Goal: Go to known website: Access a specific website the user already knows

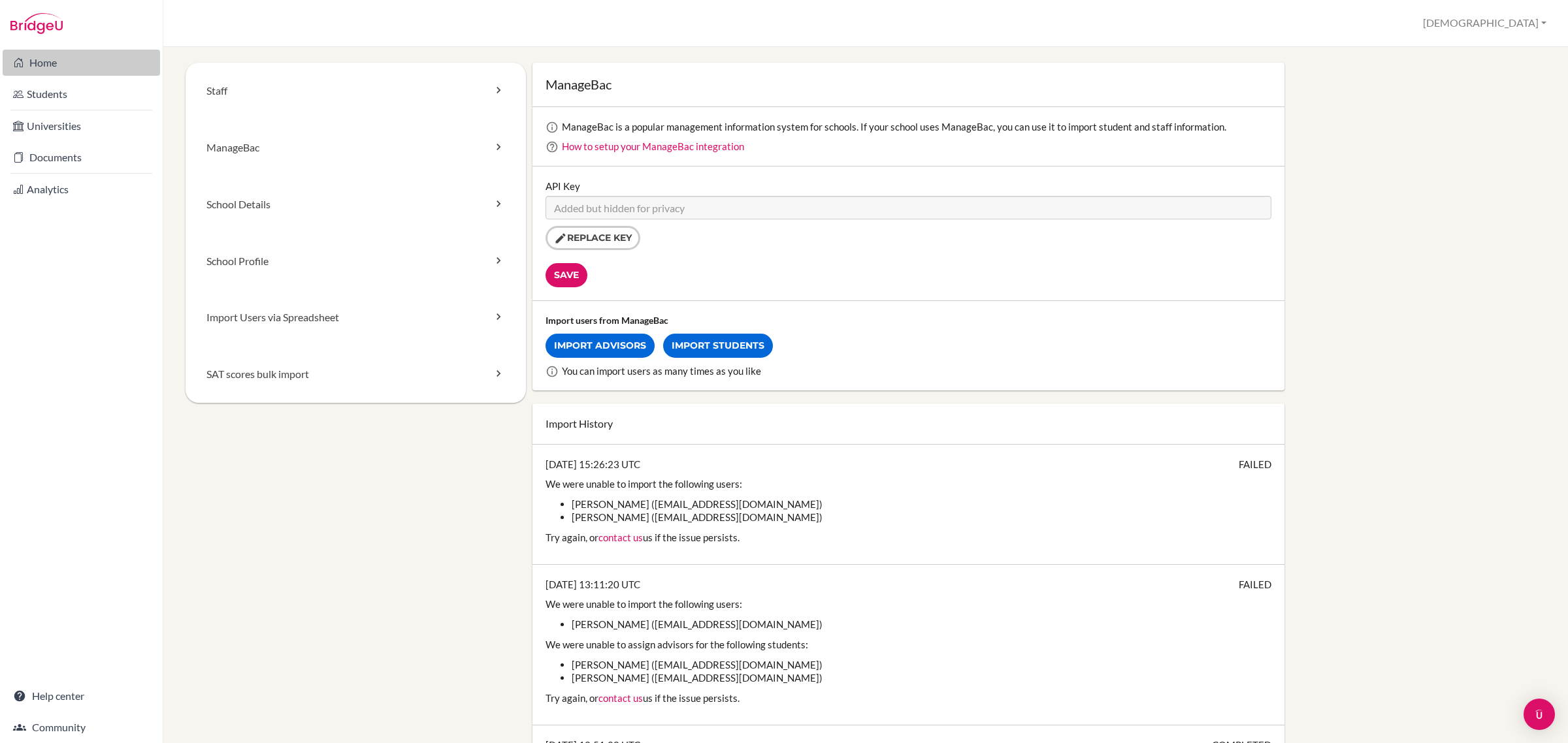
click at [60, 60] on link "Home" at bounding box center [81, 62] width 157 height 26
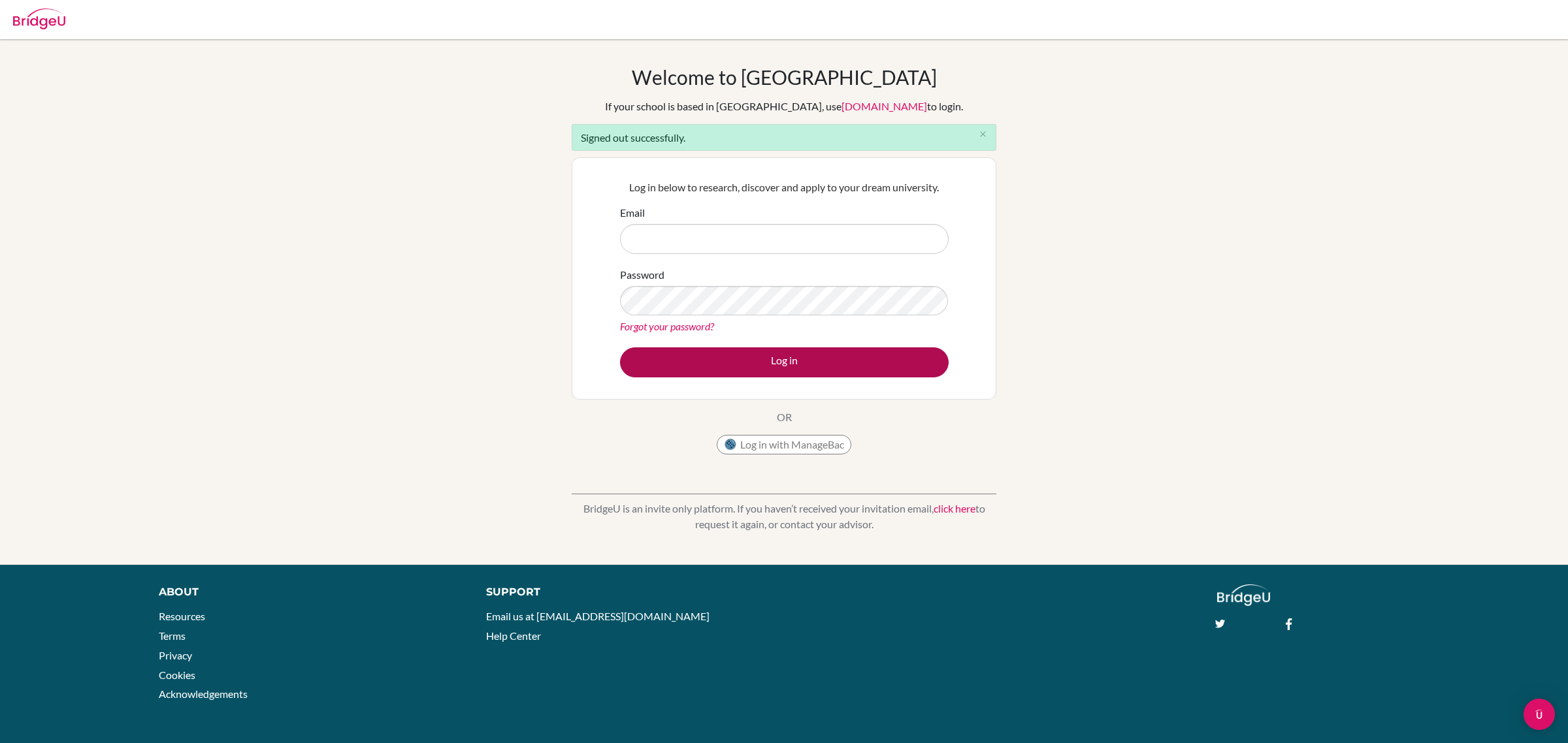
type input "[EMAIL_ADDRESS][DOMAIN_NAME]"
click at [819, 351] on button "Log in" at bounding box center [784, 363] width 329 height 30
